Goal: Obtain resource: Obtain resource

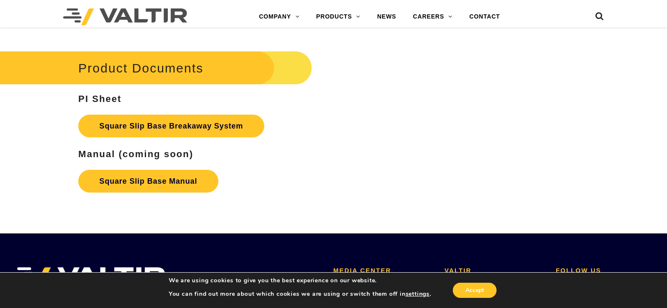
scroll to position [1389, 0]
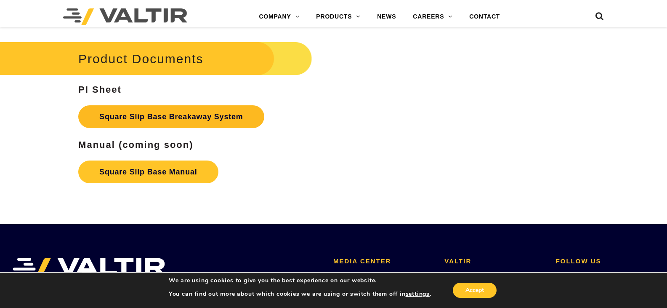
click at [136, 117] on link "Square Slip Base Breakaway System" at bounding box center [171, 116] width 186 height 23
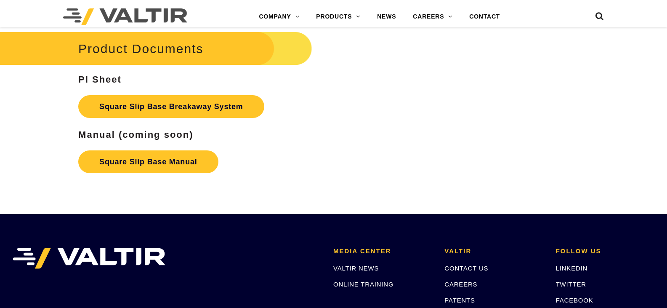
scroll to position [1389, 0]
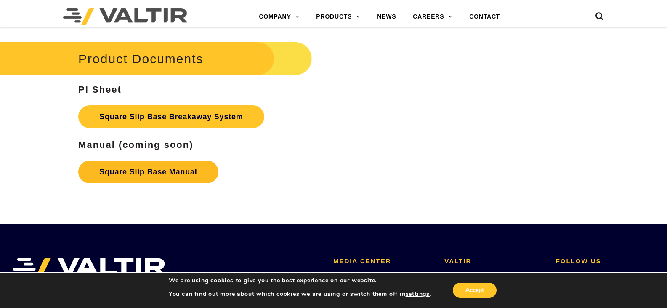
click at [146, 168] on link "Square Slip Base Manual" at bounding box center [148, 171] width 140 height 23
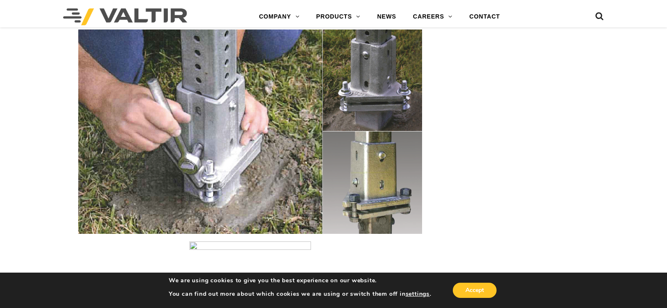
scroll to position [1052, 0]
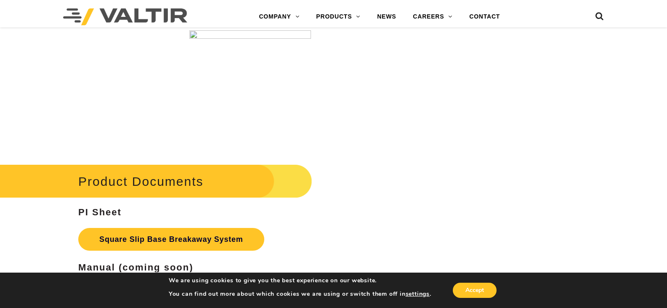
scroll to position [1347, 0]
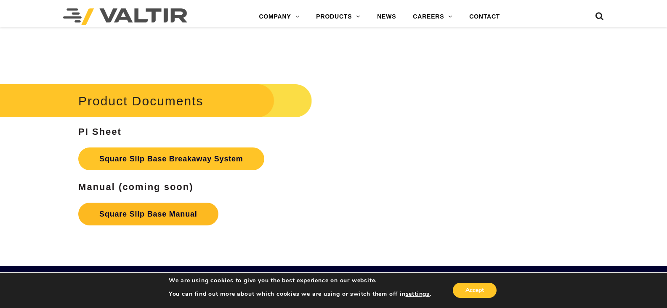
click at [142, 216] on link "Square Slip Base Manual" at bounding box center [148, 213] width 140 height 23
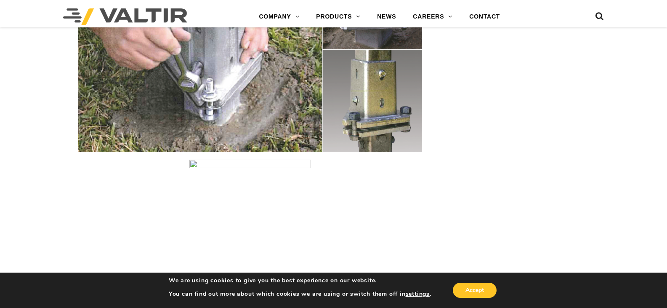
scroll to position [1137, 0]
